Goal: Find specific page/section: Find specific page/section

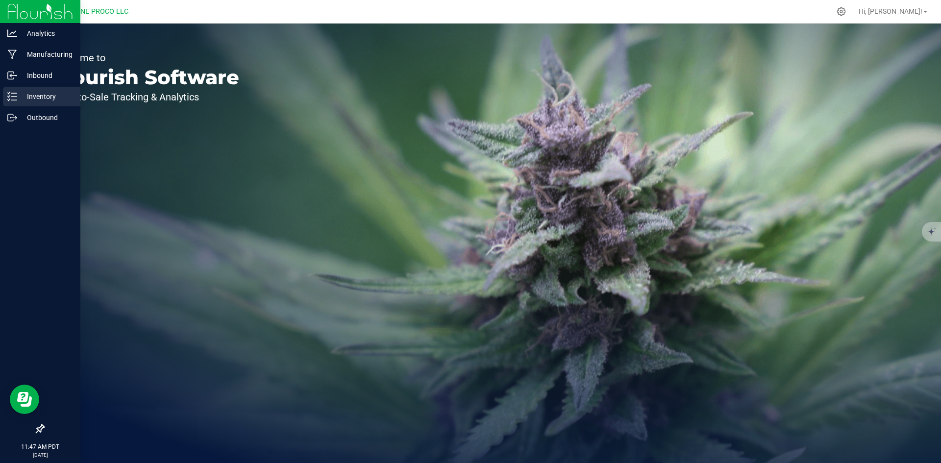
click at [14, 102] on div "Inventory" at bounding box center [41, 97] width 77 height 20
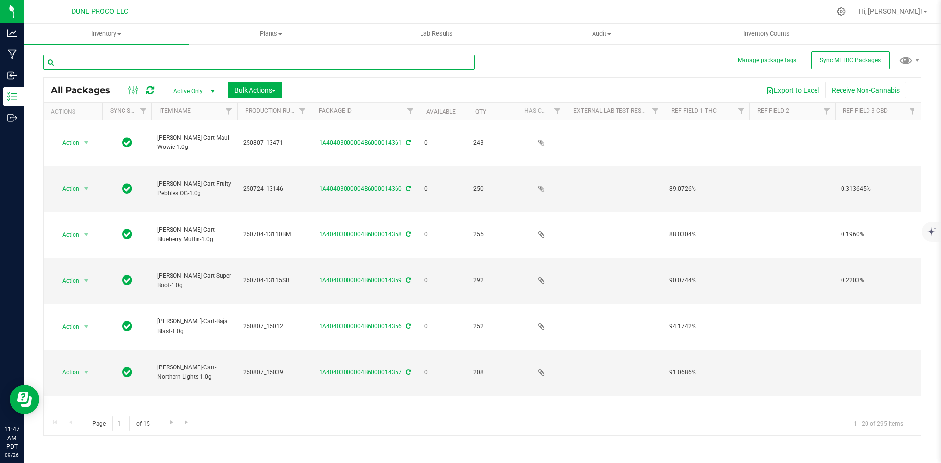
click at [221, 60] on input "text" at bounding box center [259, 62] width 432 height 15
type input "[PERSON_NAME]-cart"
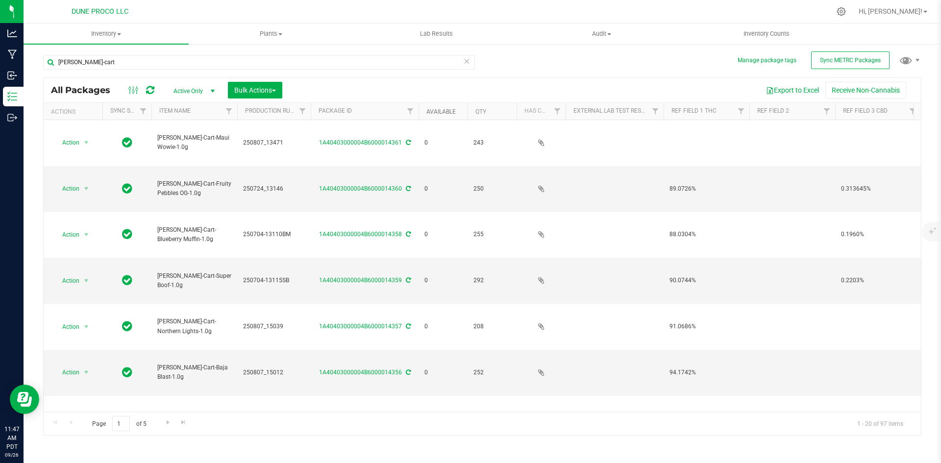
click at [441, 110] on link "Available" at bounding box center [441, 111] width 29 height 7
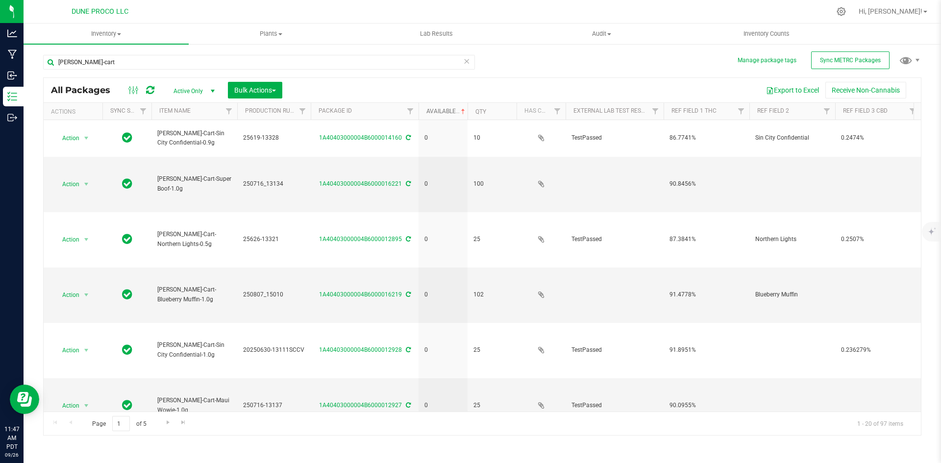
click at [441, 110] on link "Available" at bounding box center [447, 111] width 41 height 7
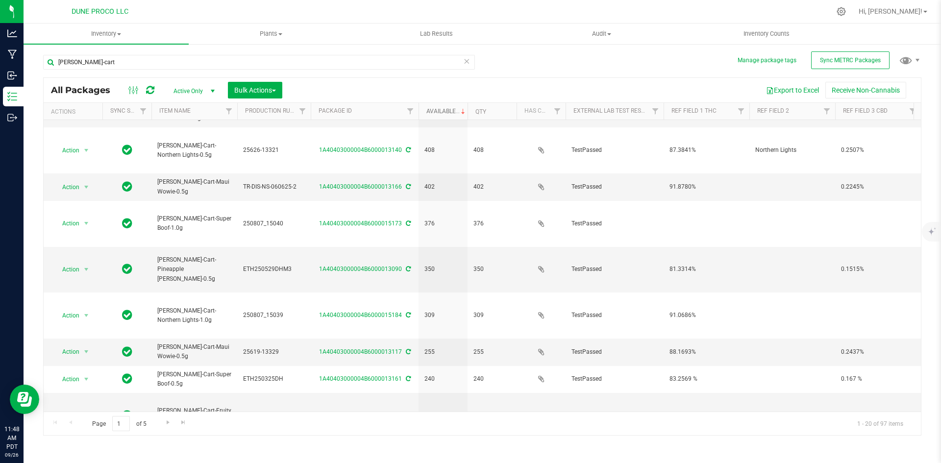
scroll to position [258, 0]
